Goal: Find specific page/section: Find specific page/section

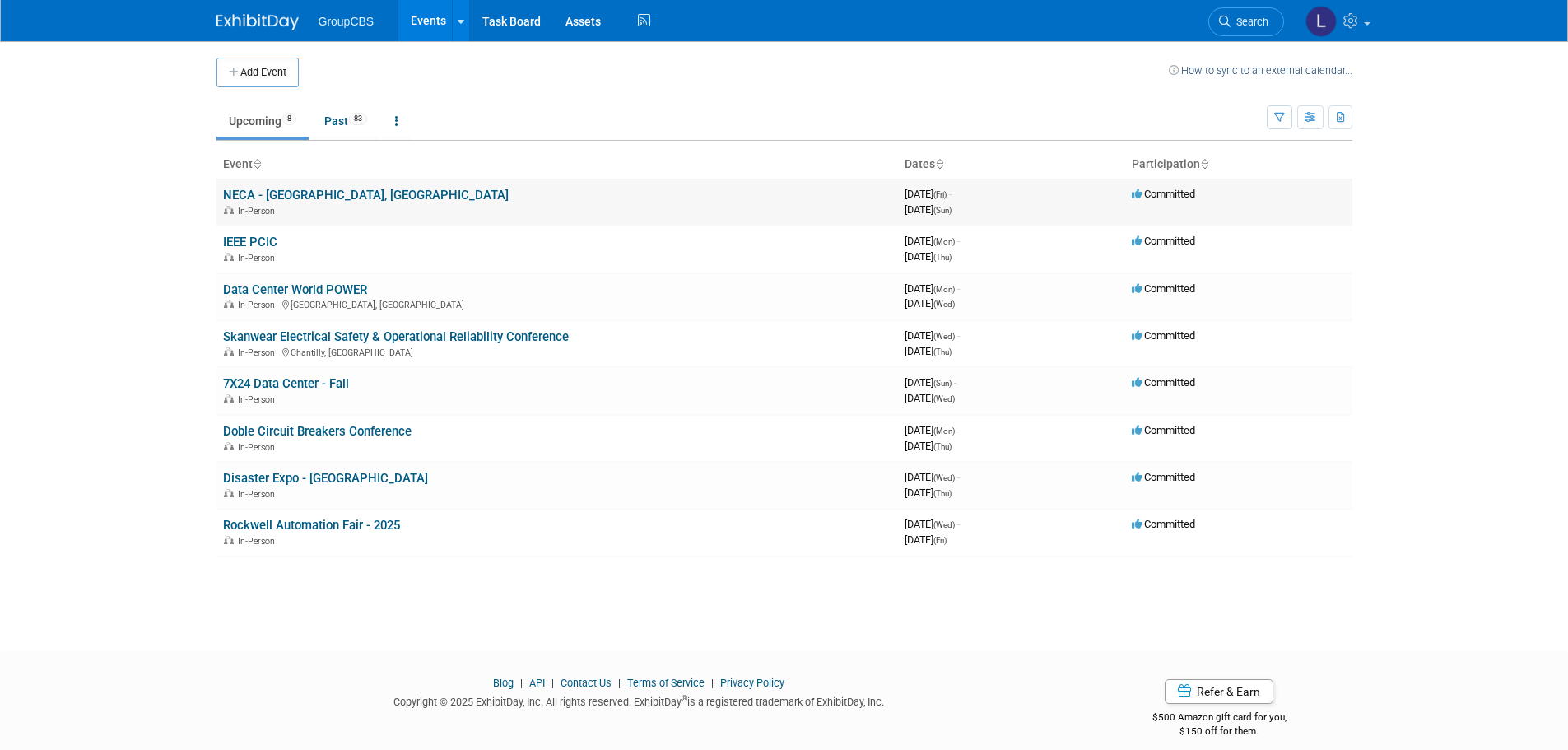
click at [317, 191] on link "NECA - [GEOGRAPHIC_DATA], [GEOGRAPHIC_DATA]" at bounding box center [366, 195] width 286 height 15
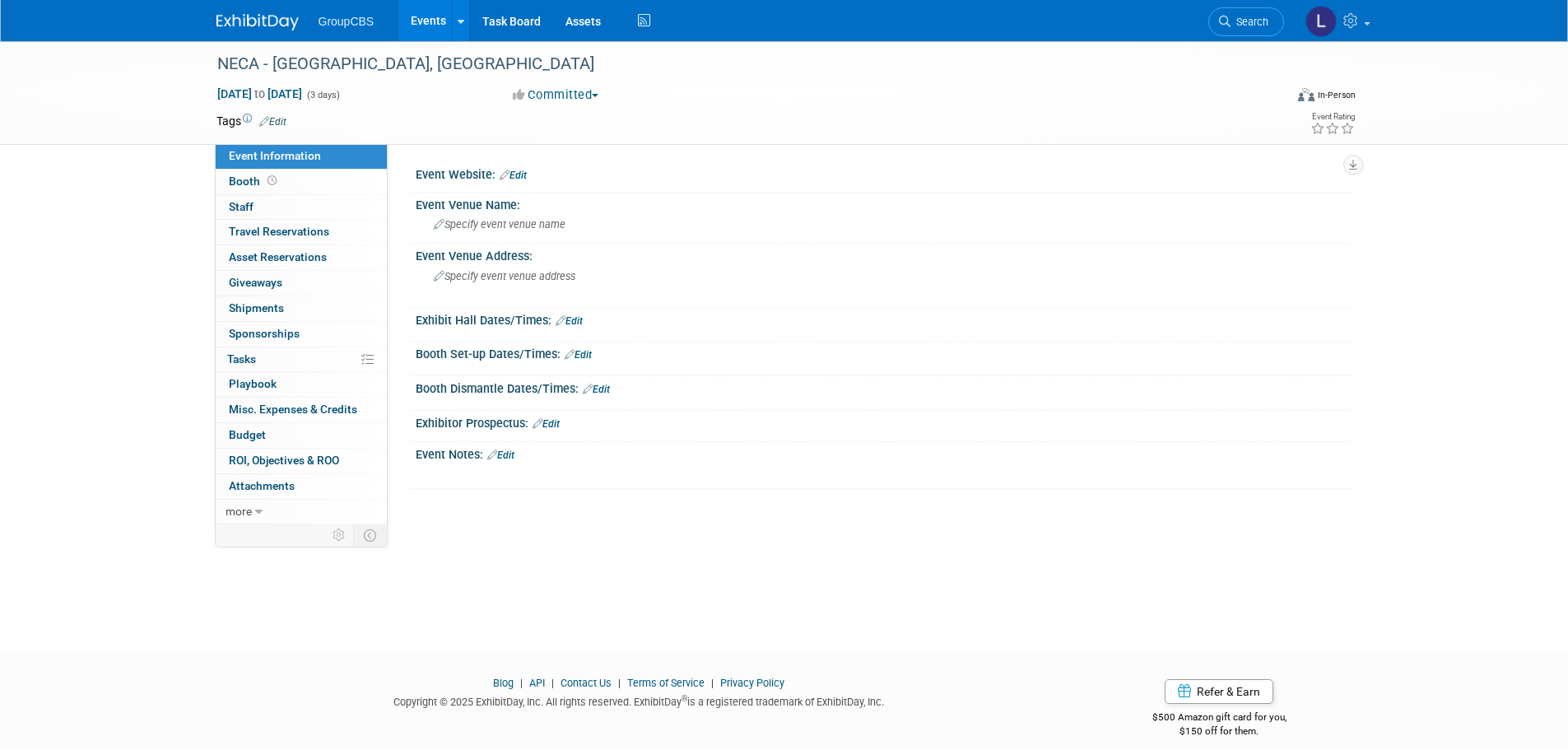
click at [262, 21] on img at bounding box center [257, 22] width 82 height 16
